Goal: Transaction & Acquisition: Obtain resource

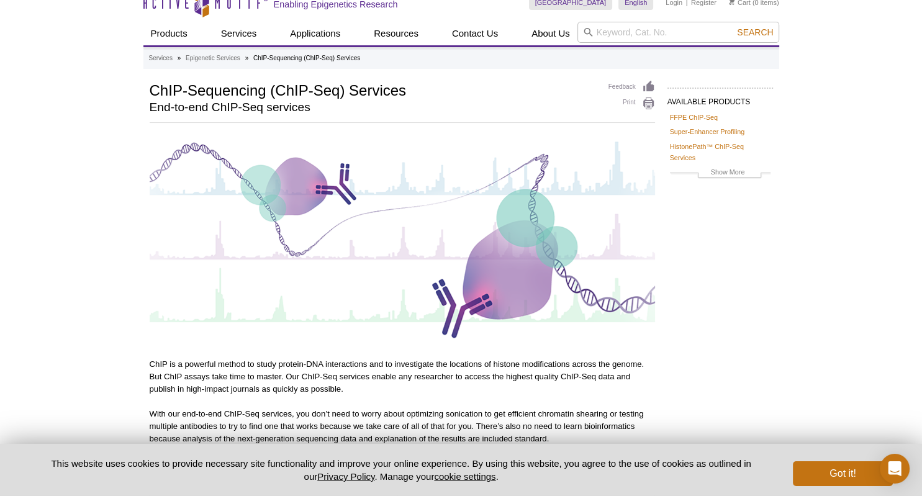
scroll to position [131, 0]
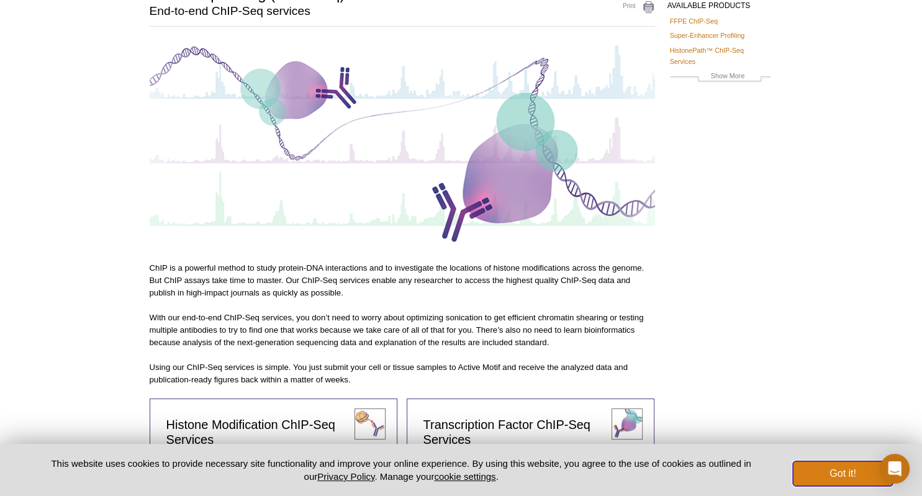
click at [833, 483] on button "Got it!" at bounding box center [842, 473] width 99 height 25
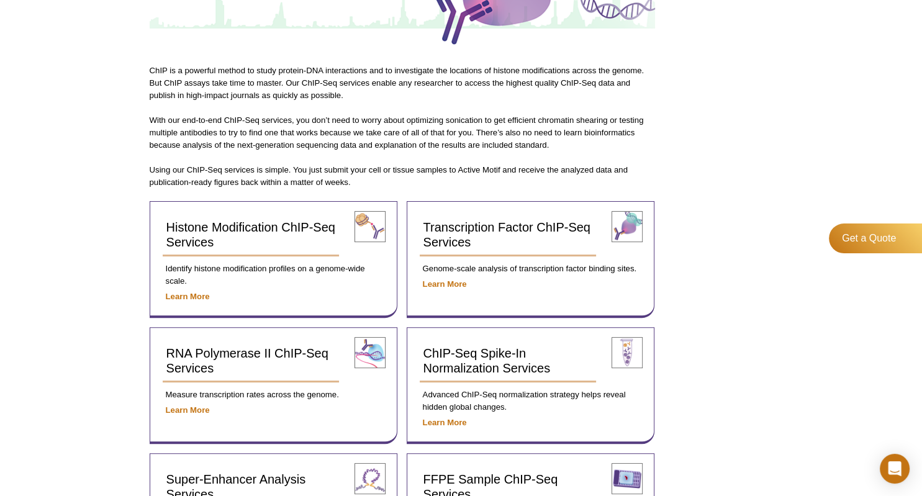
scroll to position [323, 0]
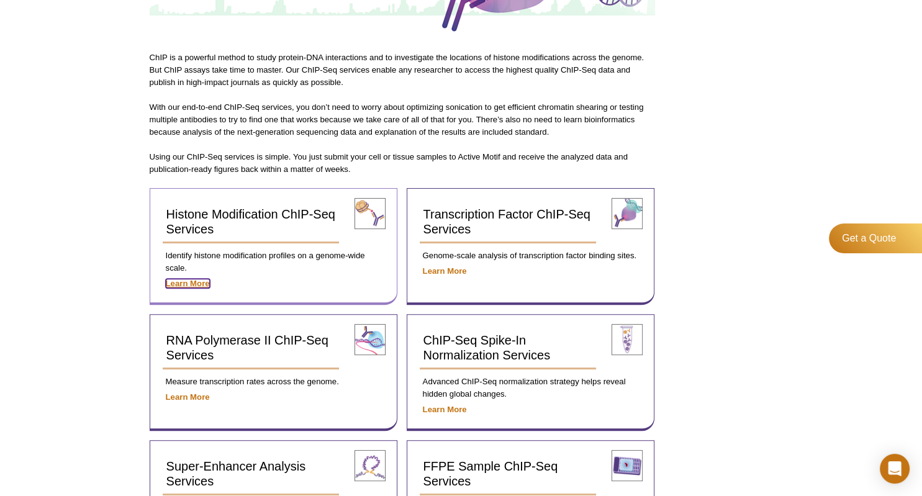
click at [190, 284] on strong "Learn More" at bounding box center [188, 283] width 44 height 9
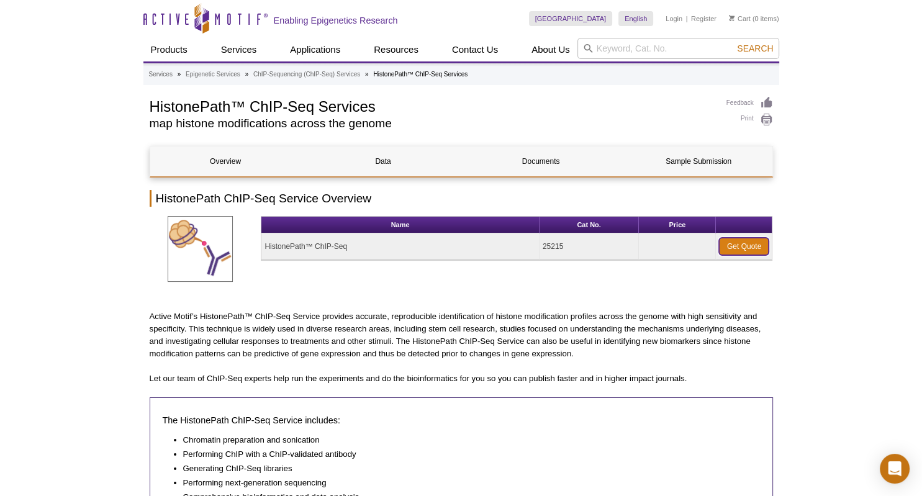
click at [768, 246] on link "Get Quote" at bounding box center [744, 246] width 50 height 17
